Goal: Transaction & Acquisition: Purchase product/service

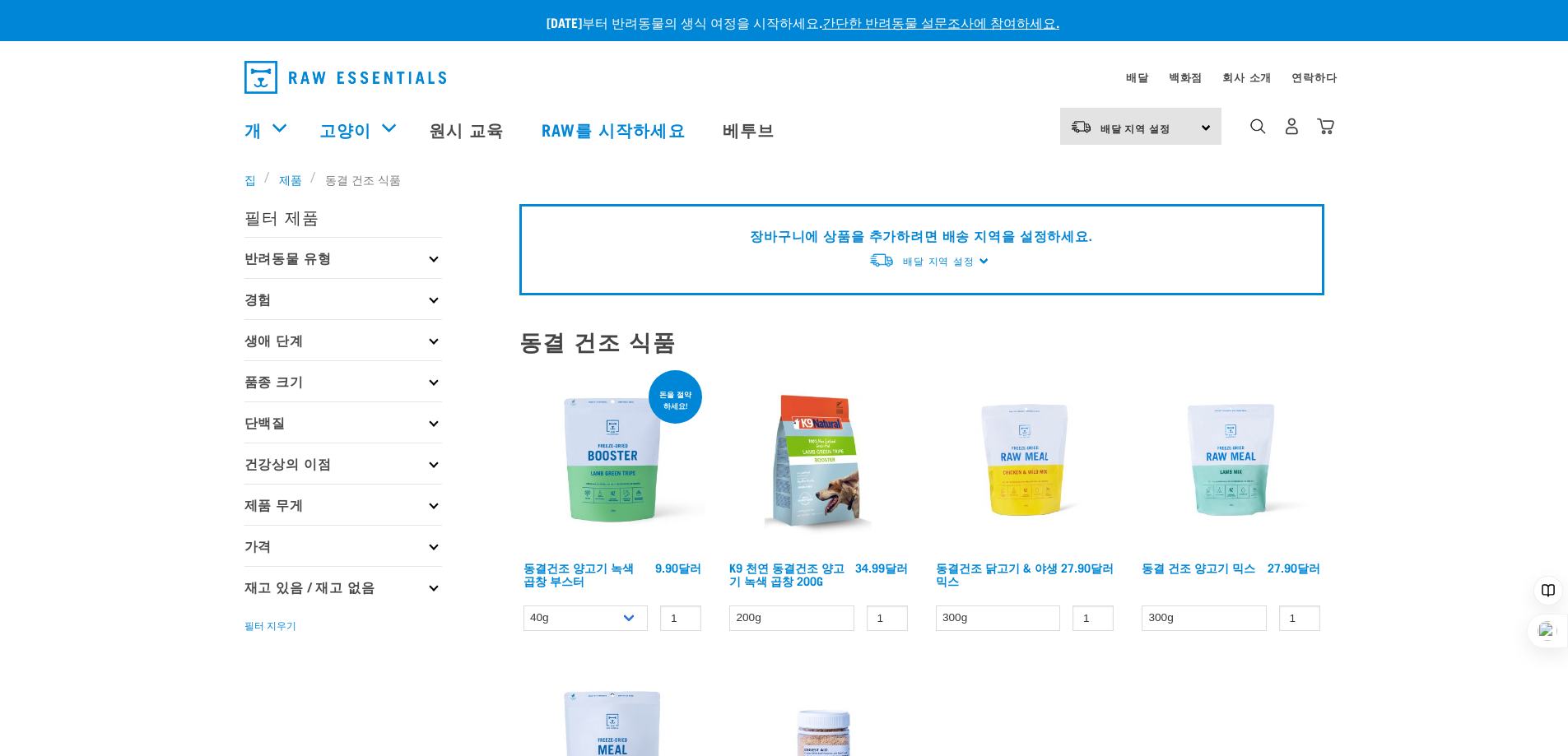
click at [589, 452] on img at bounding box center [612, 460] width 187 height 187
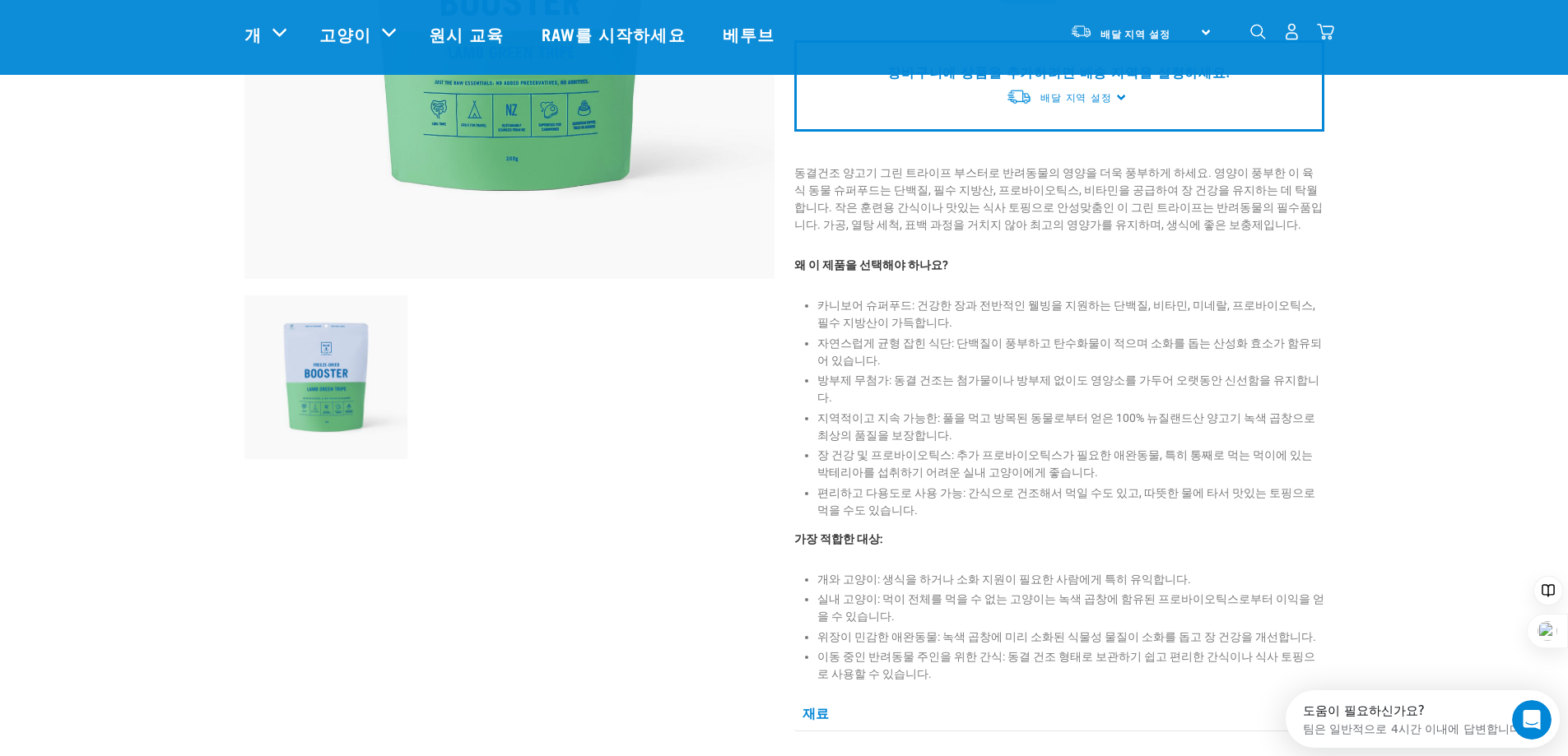
scroll to position [411, 0]
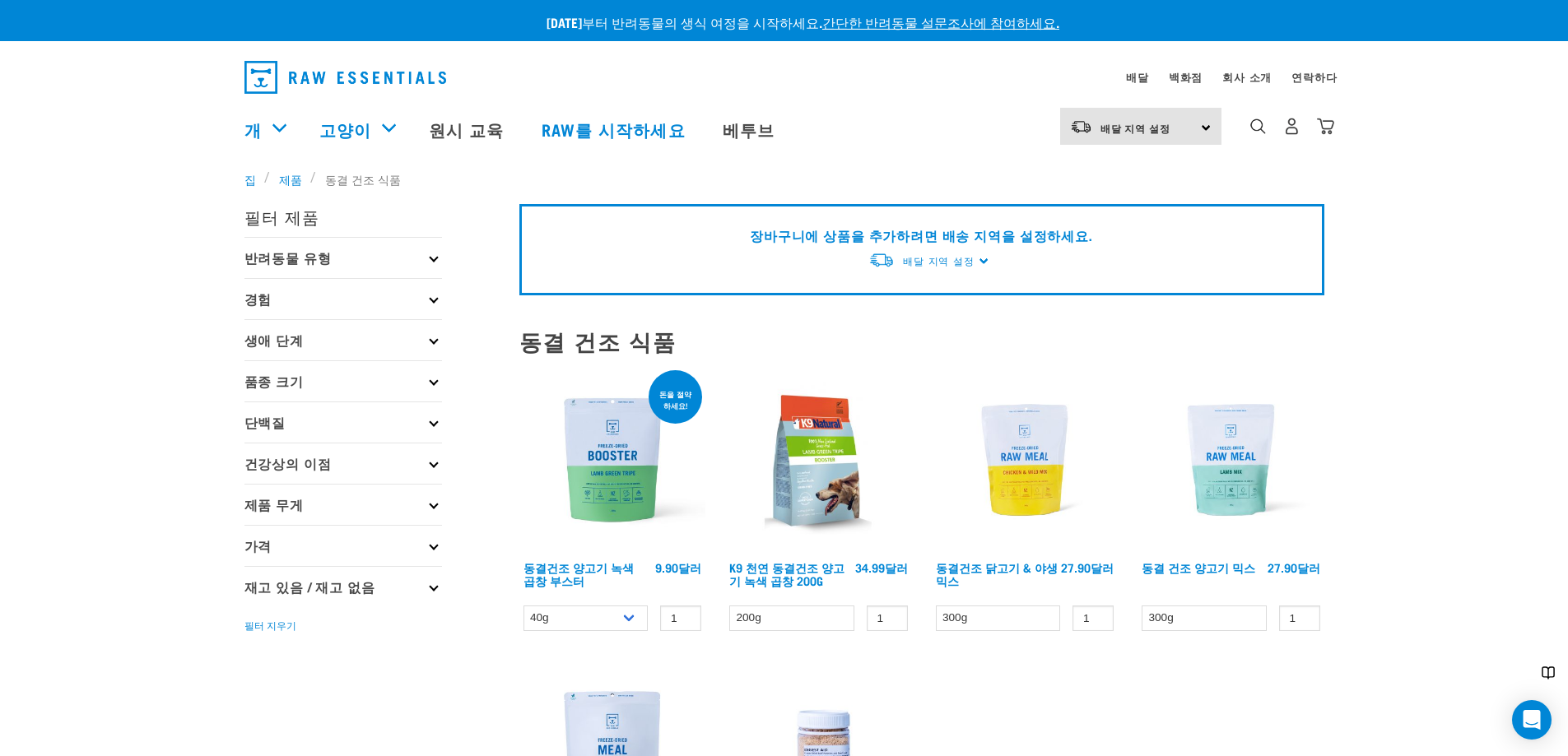
click at [1225, 486] on img at bounding box center [1230, 460] width 187 height 187
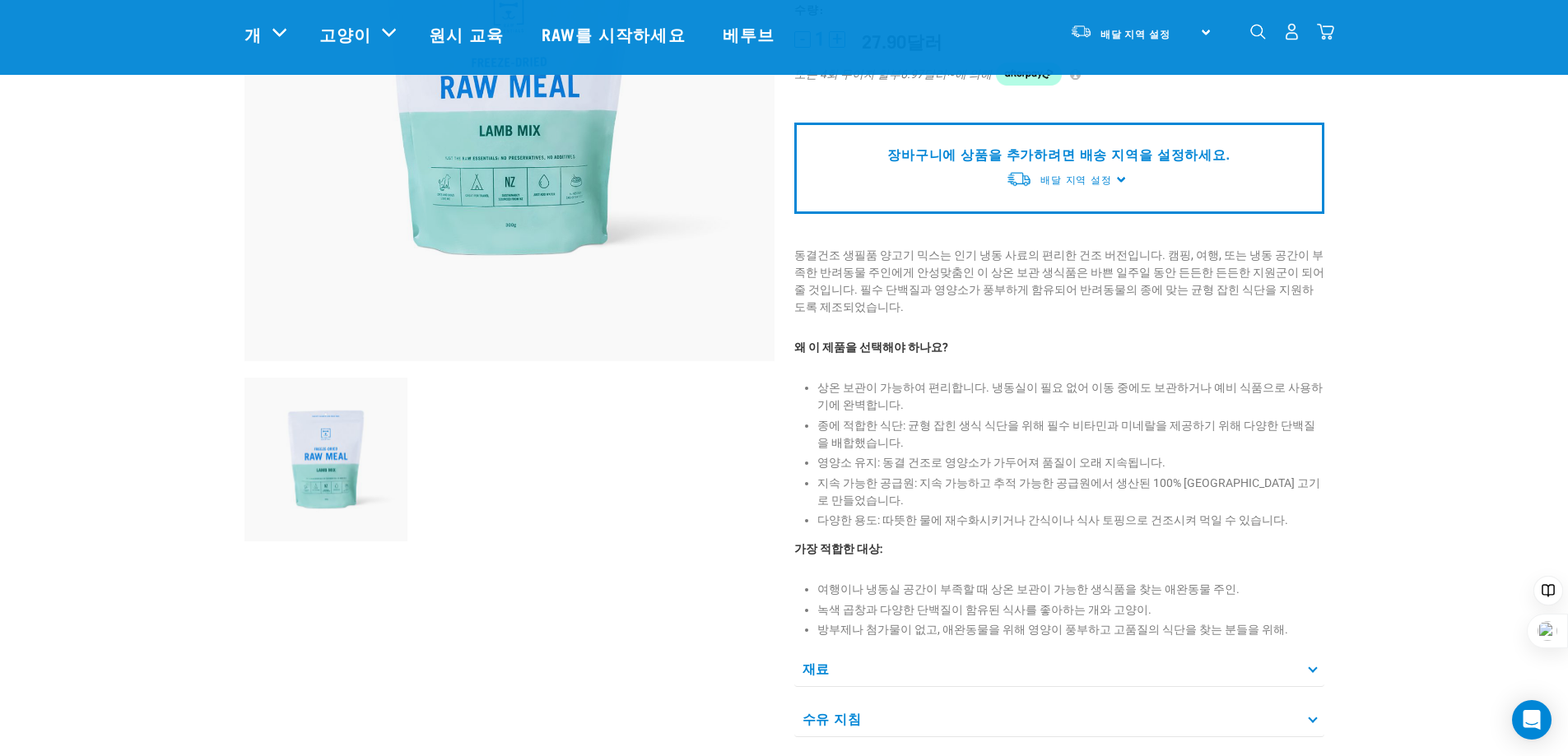
scroll to position [329, 0]
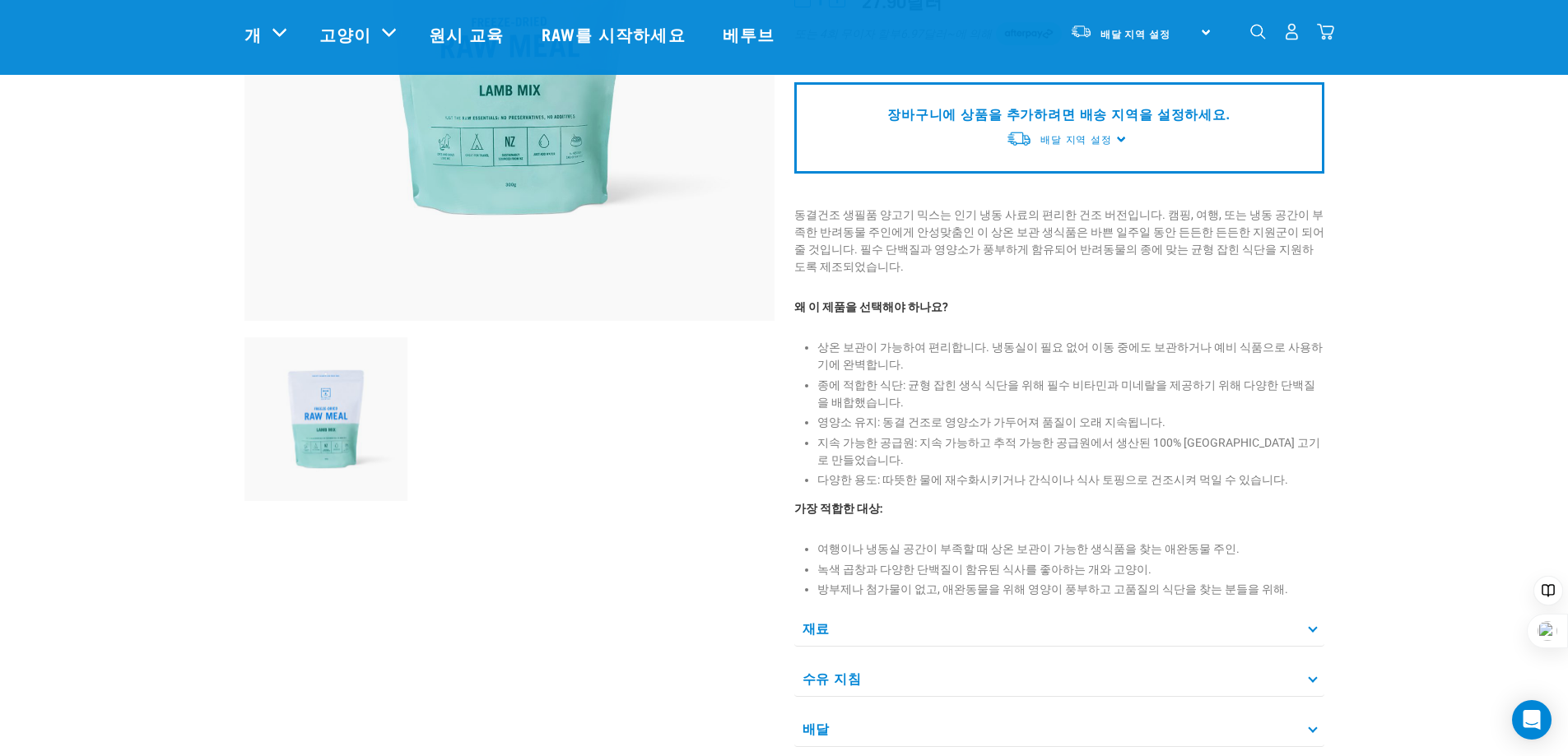
click at [815, 610] on p "재료" at bounding box center [1059, 628] width 530 height 37
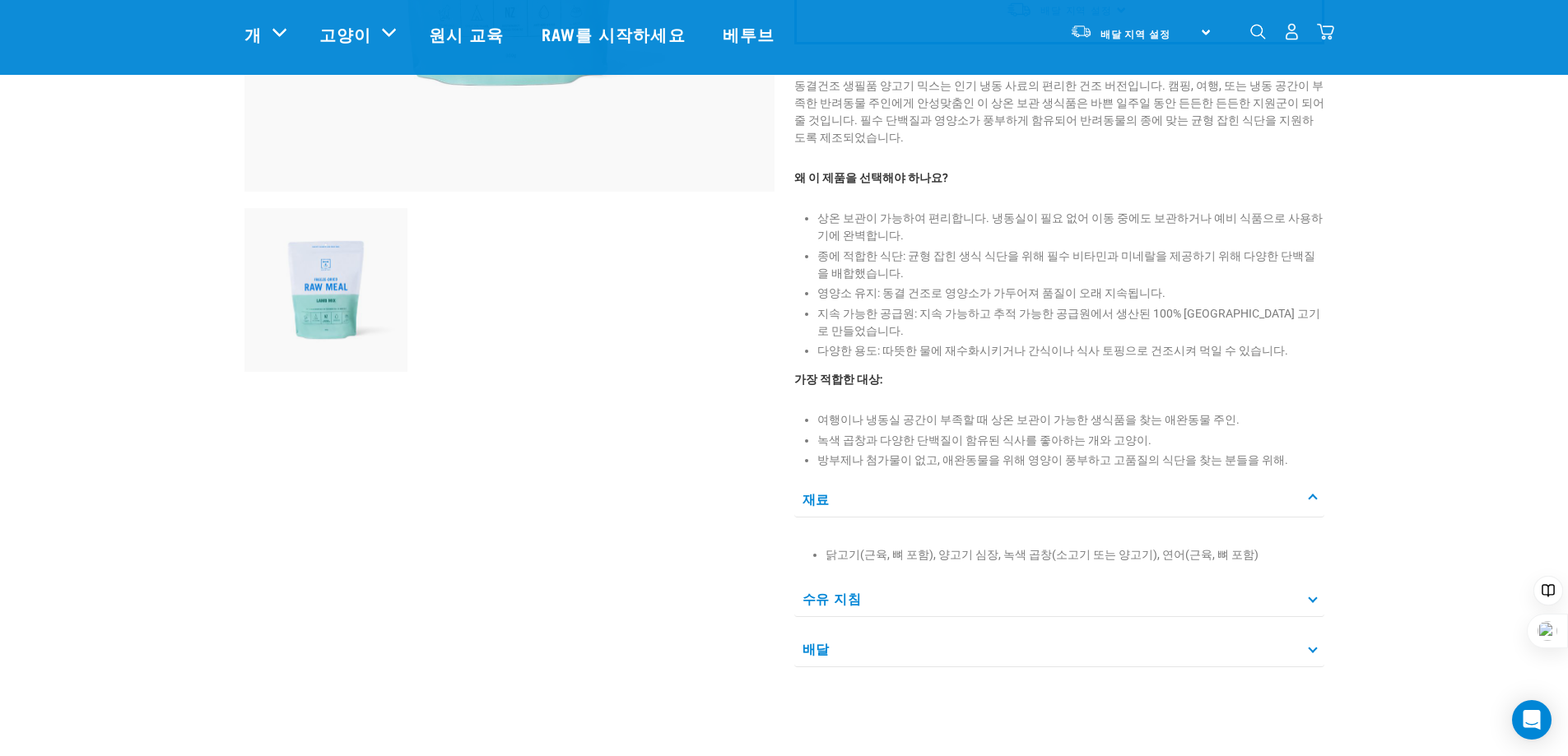
scroll to position [411, 0]
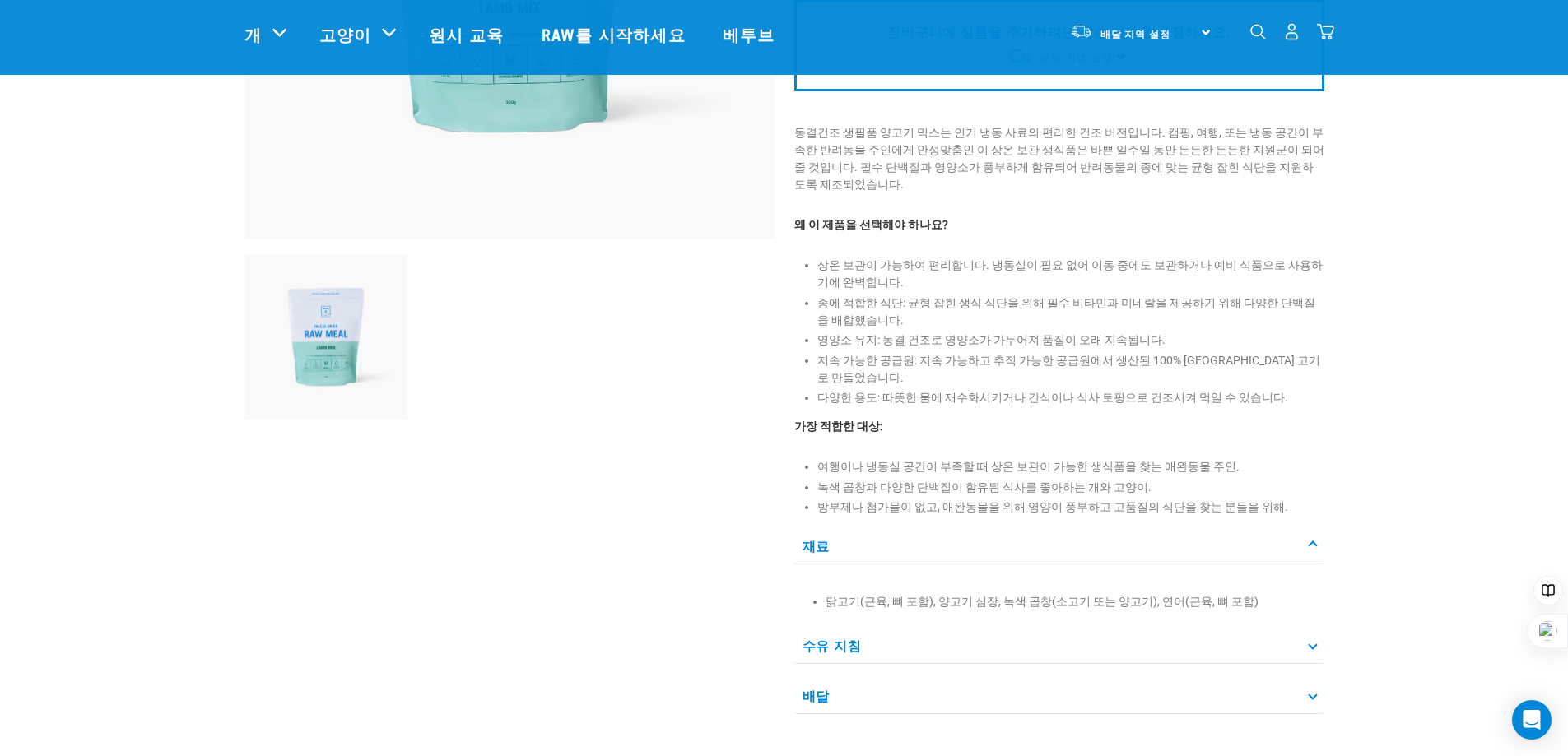
click at [850, 641] on font "수유 지침" at bounding box center [832, 645] width 59 height 7
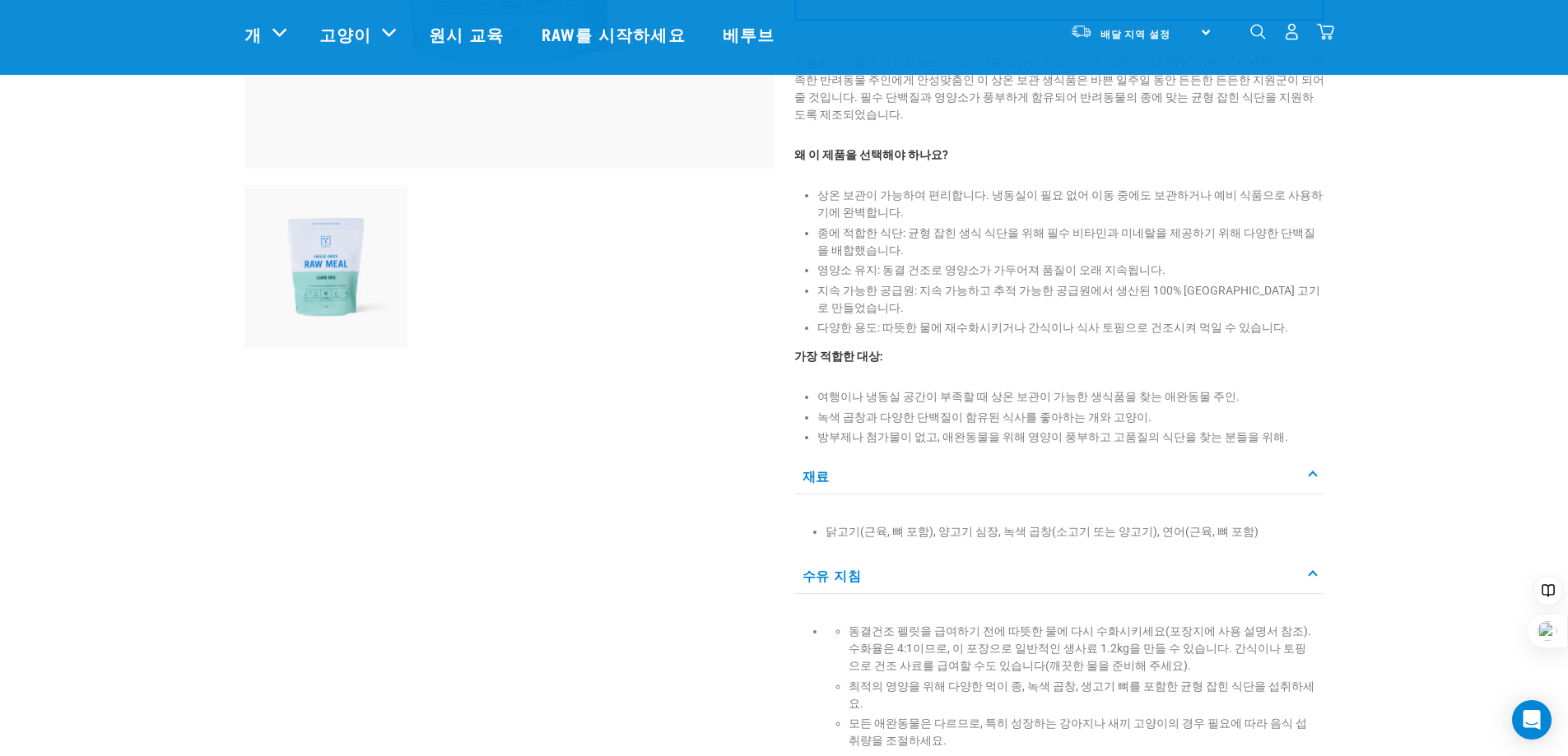
scroll to position [494, 0]
